Goal: Information Seeking & Learning: Learn about a topic

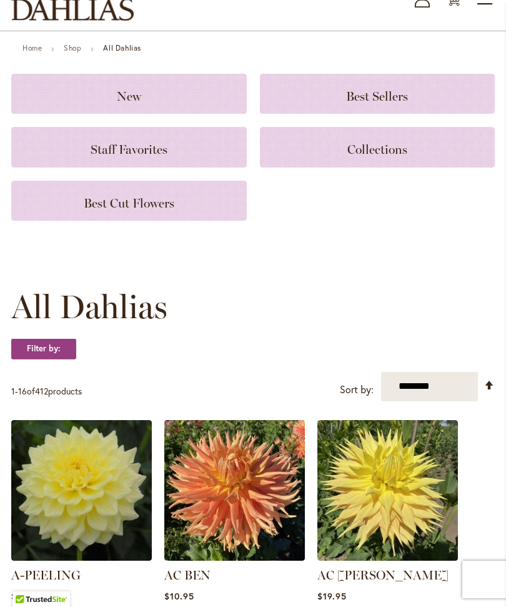
scroll to position [84, 0]
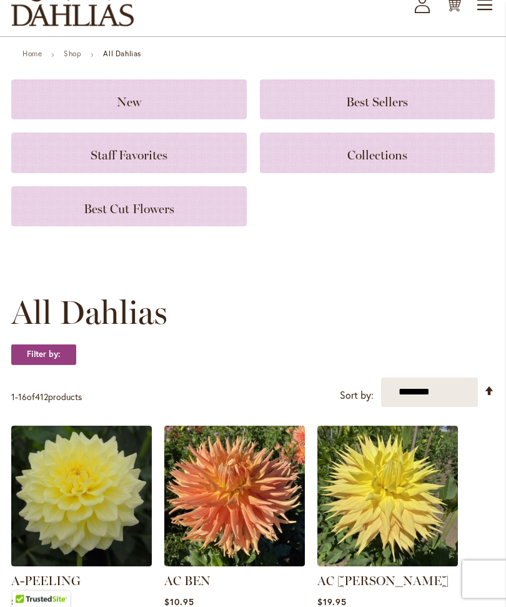
click at [416, 107] on h3 "Best Sellers" at bounding box center [378, 100] width 206 height 14
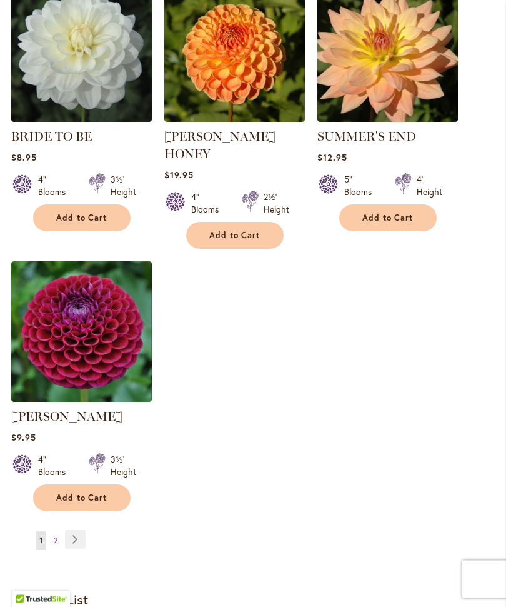
scroll to position [1432, 0]
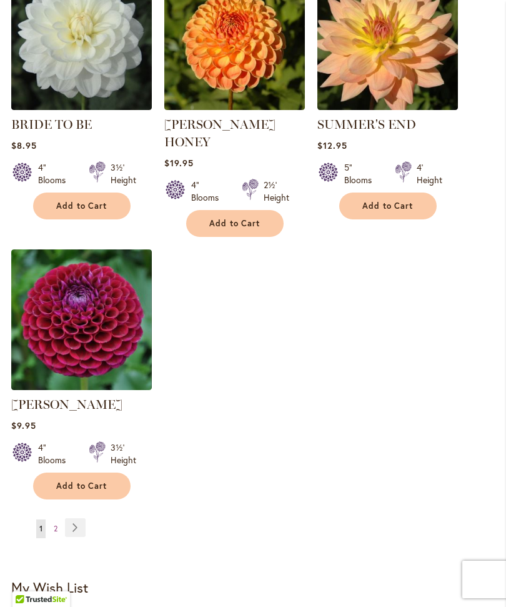
click at [76, 525] on link "Page Next" at bounding box center [75, 527] width 21 height 19
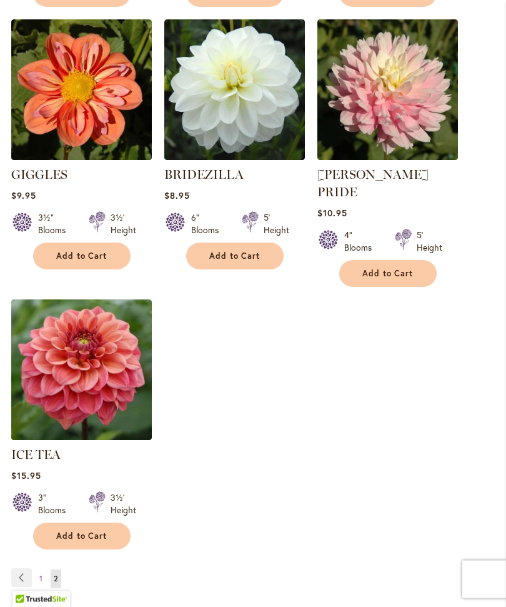
scroll to position [1364, 0]
click at [40, 577] on span "1" at bounding box center [40, 578] width 3 height 9
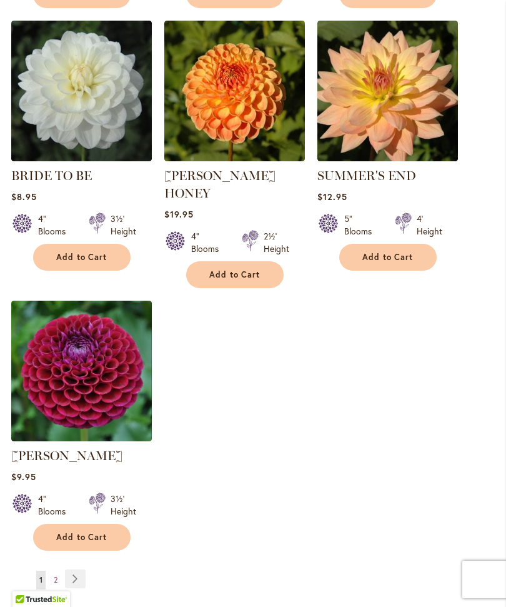
scroll to position [1422, 0]
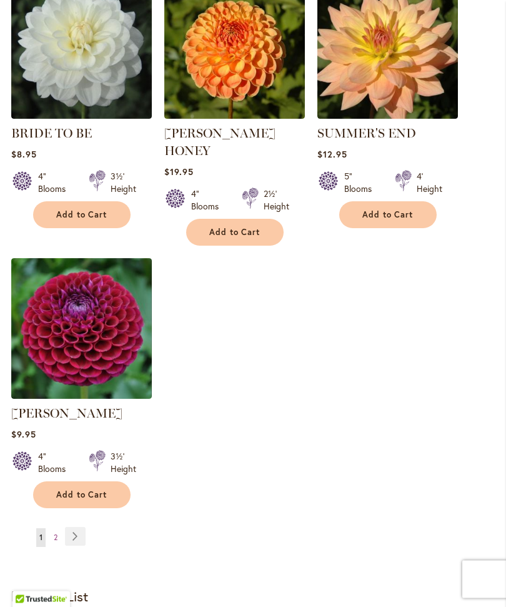
click at [76, 539] on link "Page Next" at bounding box center [75, 536] width 21 height 19
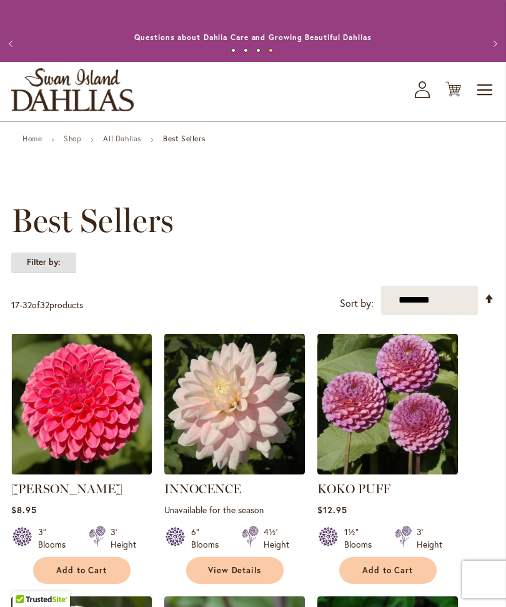
click at [54, 273] on strong "Filter by:" at bounding box center [43, 262] width 65 height 21
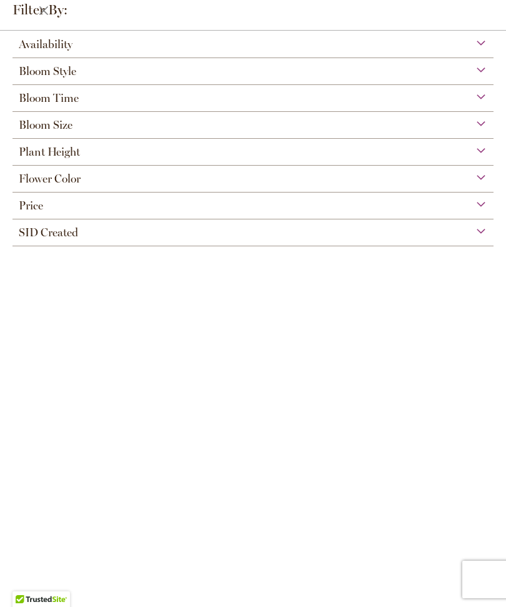
click at [477, 73] on div "Bloom Style" at bounding box center [252, 68] width 481 height 20
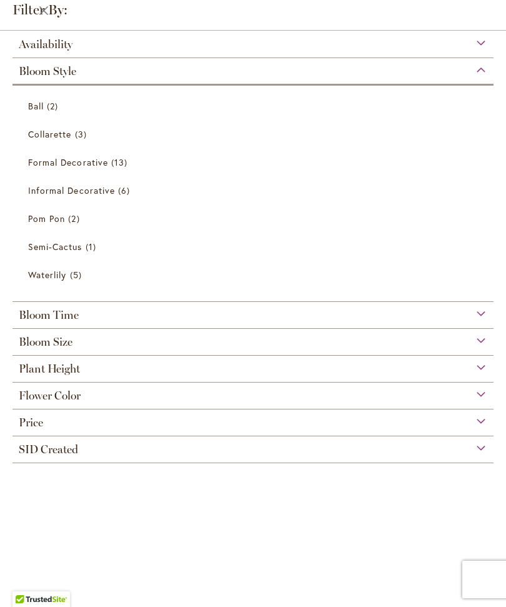
click at [68, 137] on span "Collarette" at bounding box center [50, 134] width 44 height 12
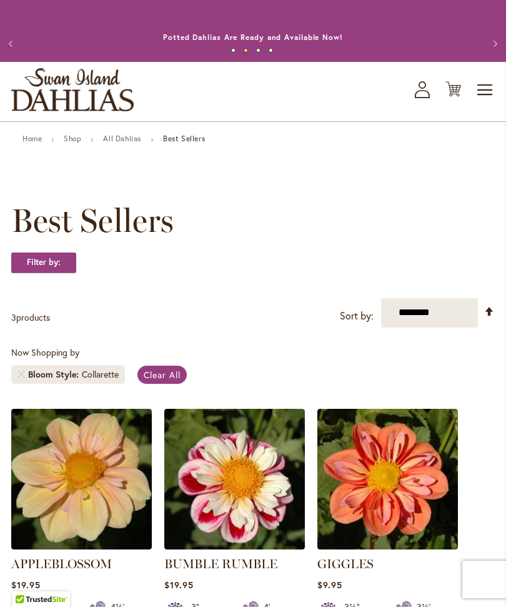
click at [486, 102] on span "Toggle Nav" at bounding box center [485, 89] width 19 height 25
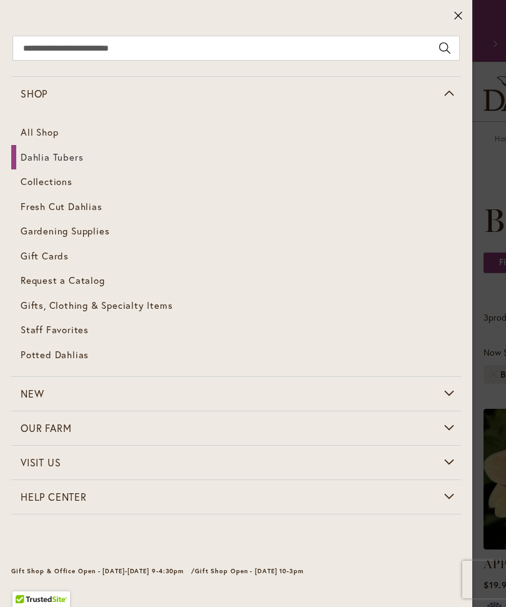
click at [57, 134] on link "All Shop" at bounding box center [236, 132] width 450 height 25
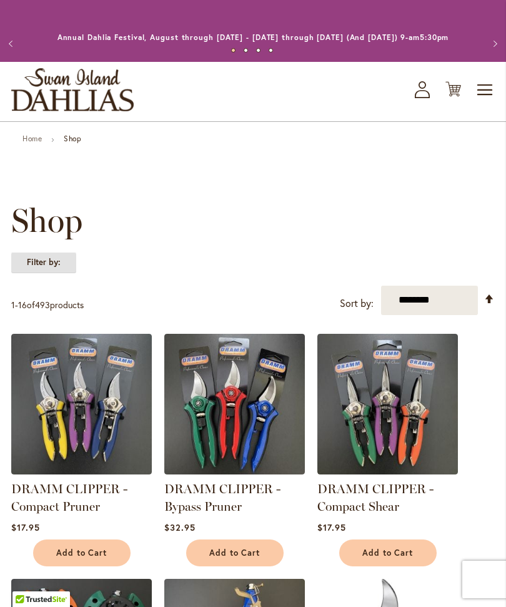
click at [41, 273] on strong "Filter by:" at bounding box center [43, 262] width 65 height 21
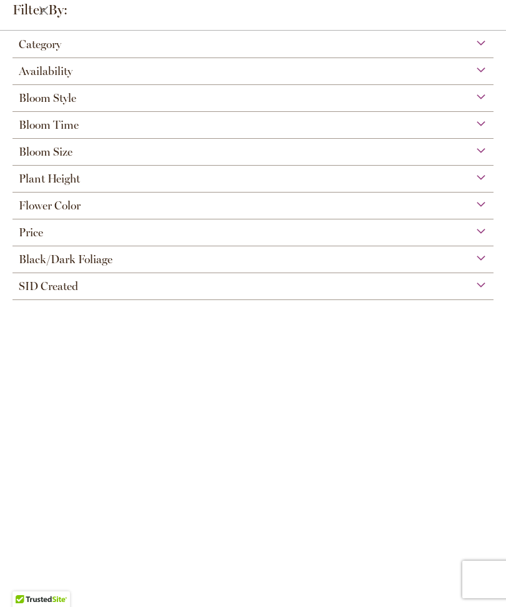
click at [478, 101] on div "Bloom Style" at bounding box center [252, 95] width 481 height 20
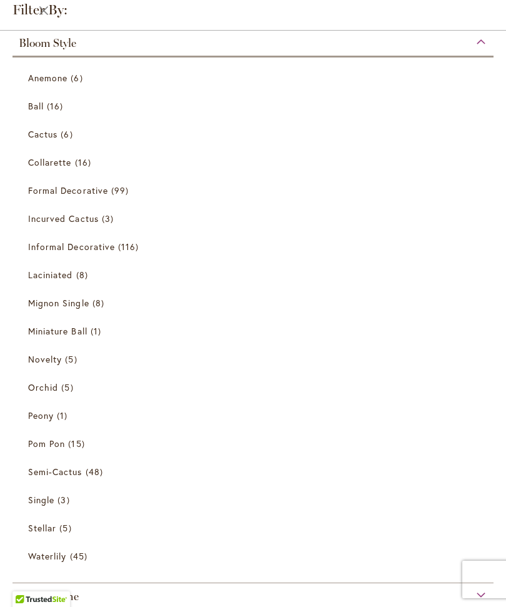
click at [48, 501] on span "Single" at bounding box center [41, 500] width 26 height 12
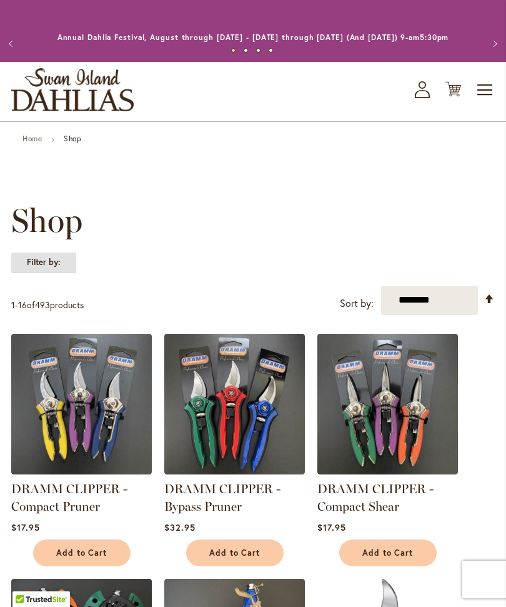
click at [54, 273] on strong "Filter by:" at bounding box center [43, 262] width 65 height 21
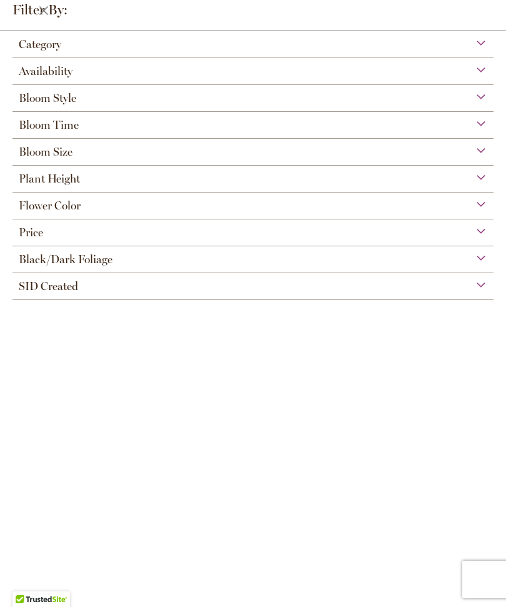
click at [479, 98] on div "Bloom Style" at bounding box center [252, 95] width 481 height 20
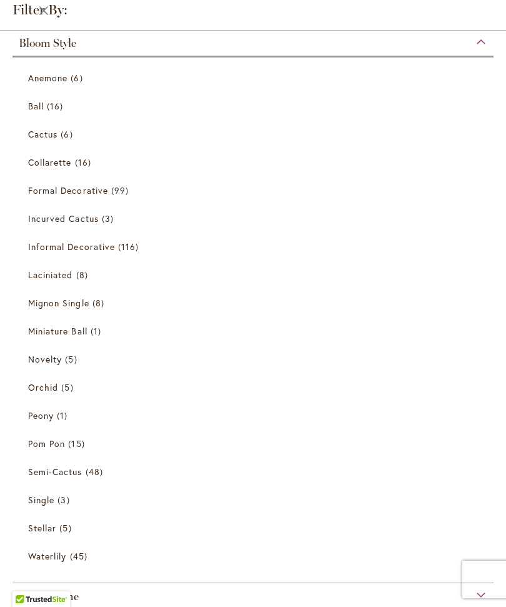
click at [67, 172] on link "Collarette 16 items" at bounding box center [254, 162] width 453 height 22
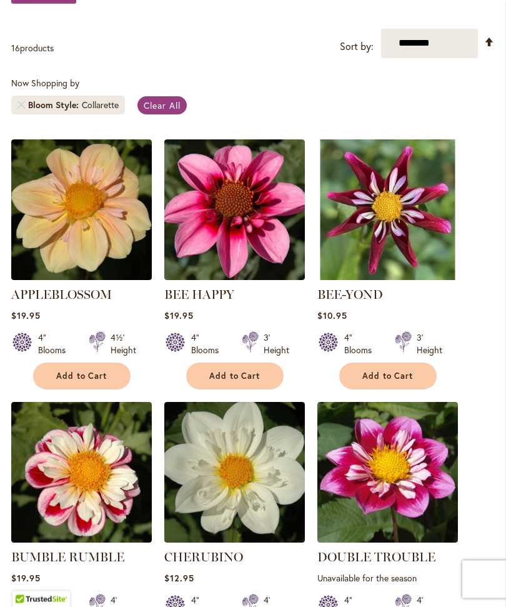
scroll to position [264, 0]
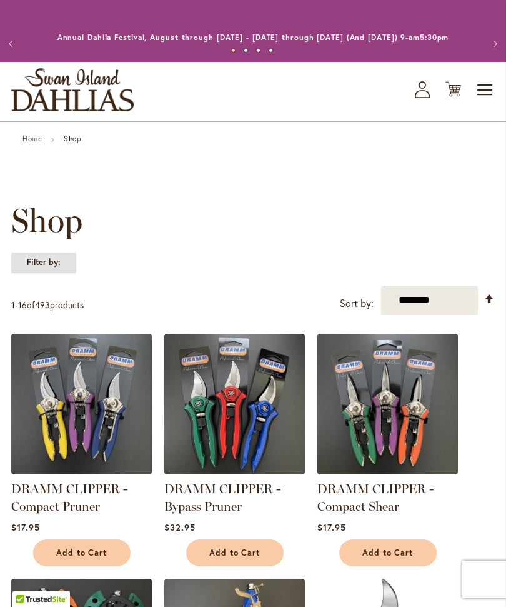
click at [53, 273] on strong "Filter by:" at bounding box center [43, 262] width 65 height 21
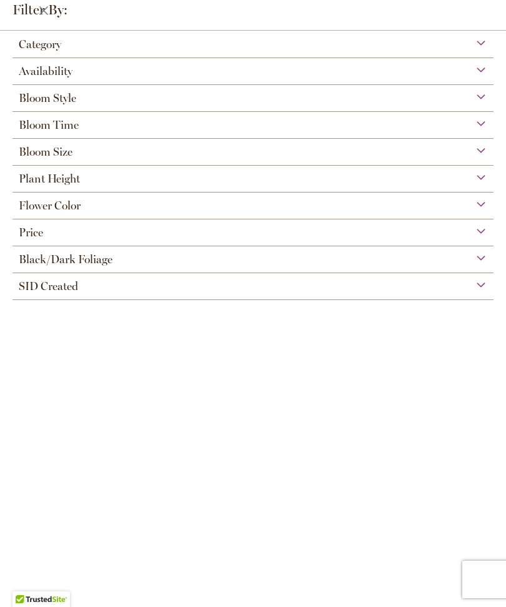
click at [481, 104] on div "Bloom Style" at bounding box center [252, 95] width 481 height 20
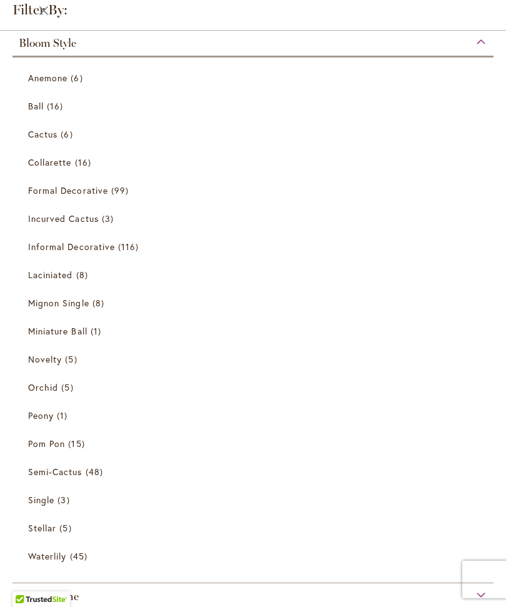
click at [95, 308] on span "8 items" at bounding box center [99, 302] width 15 height 13
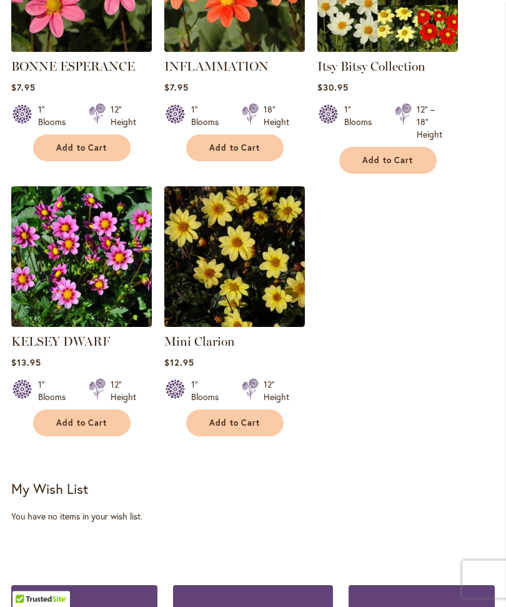
scroll to position [760, 0]
